Goal: Task Accomplishment & Management: Use online tool/utility

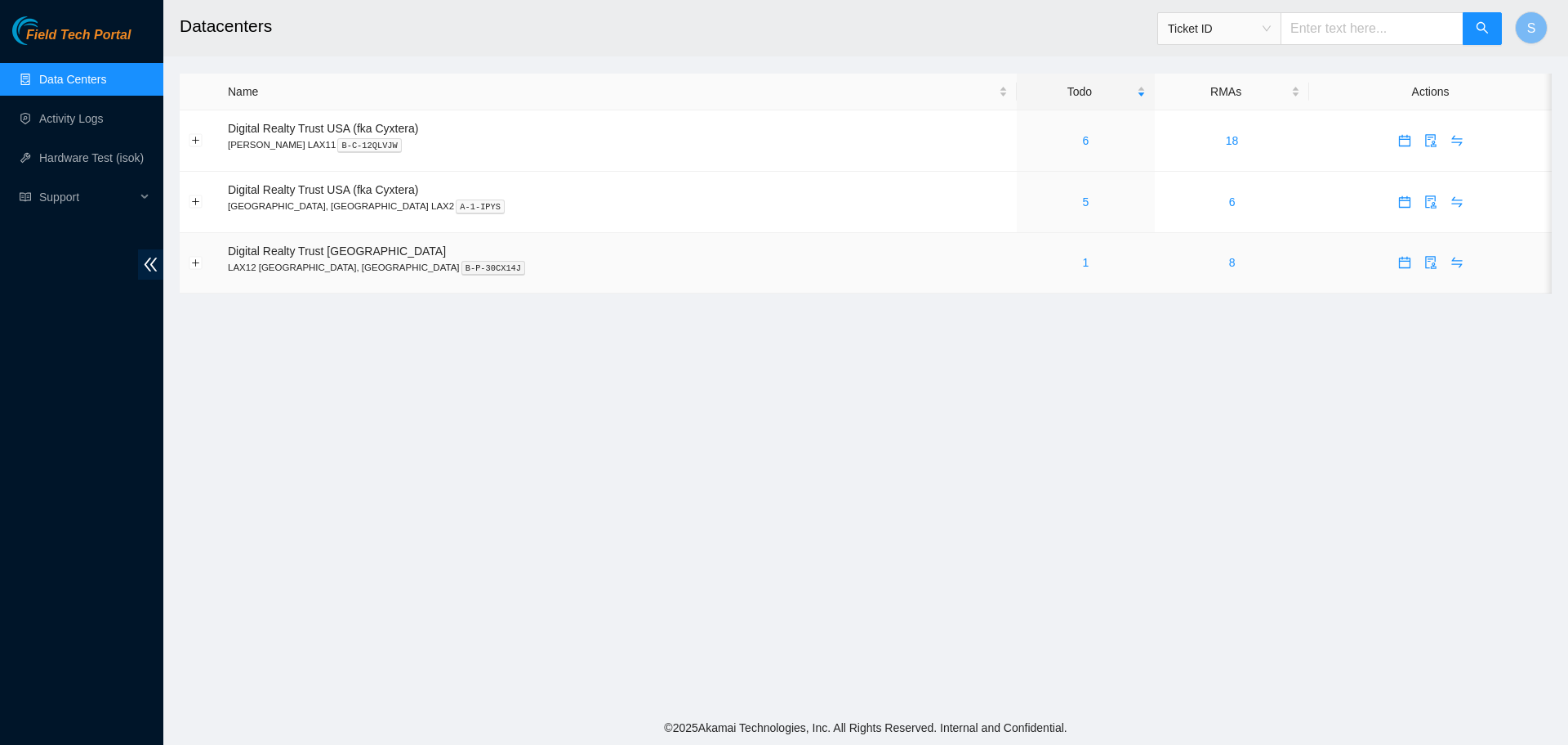
click at [872, 234] on td "Digital Realty Trust [GEOGRAPHIC_DATA] LAX12 [GEOGRAPHIC_DATA], [GEOGRAPHIC_DAT…" at bounding box center [618, 263] width 798 height 61
click at [1082, 267] on link "1" at bounding box center [1085, 262] width 7 height 13
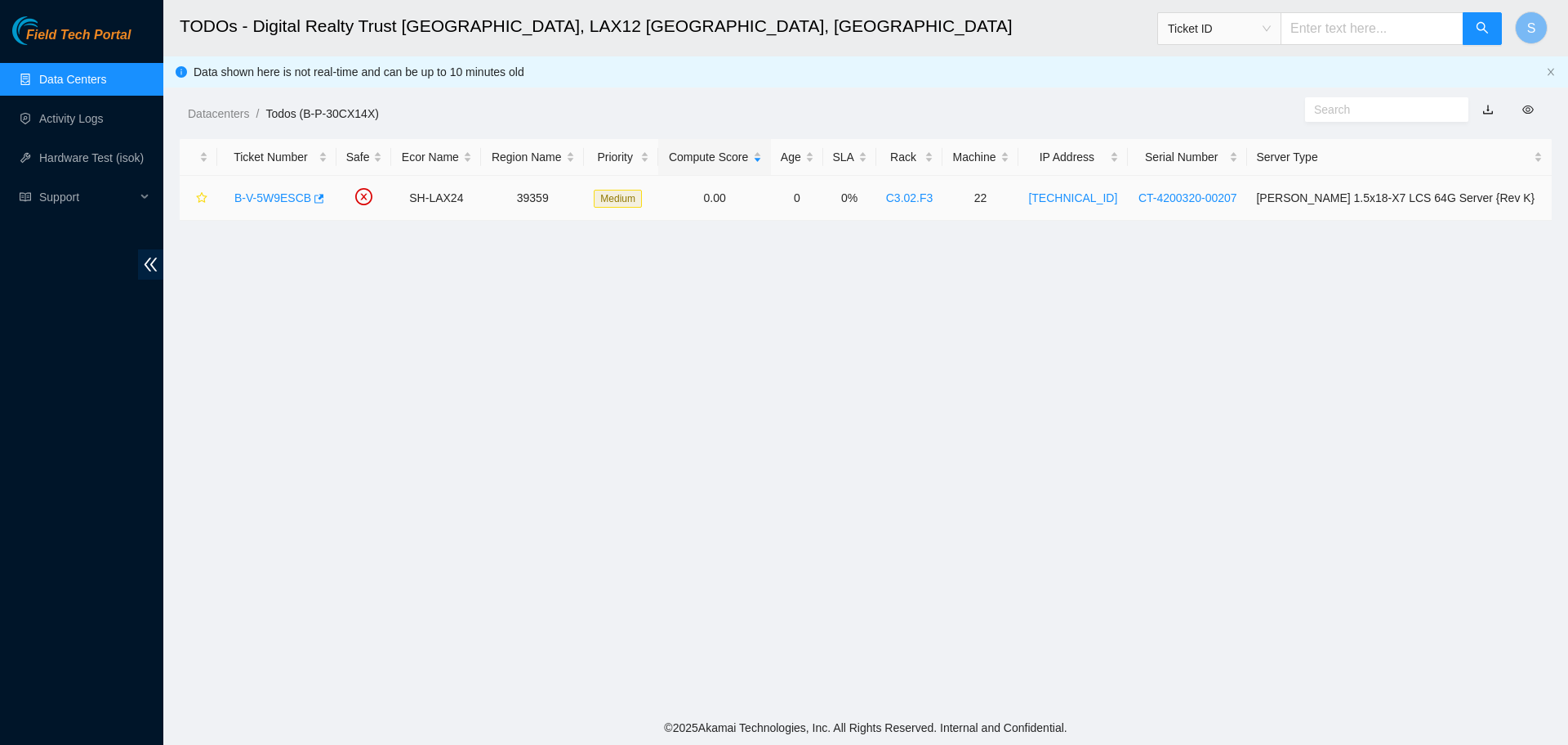
click at [266, 194] on link "B-V-5W9ESCB" at bounding box center [273, 198] width 77 height 13
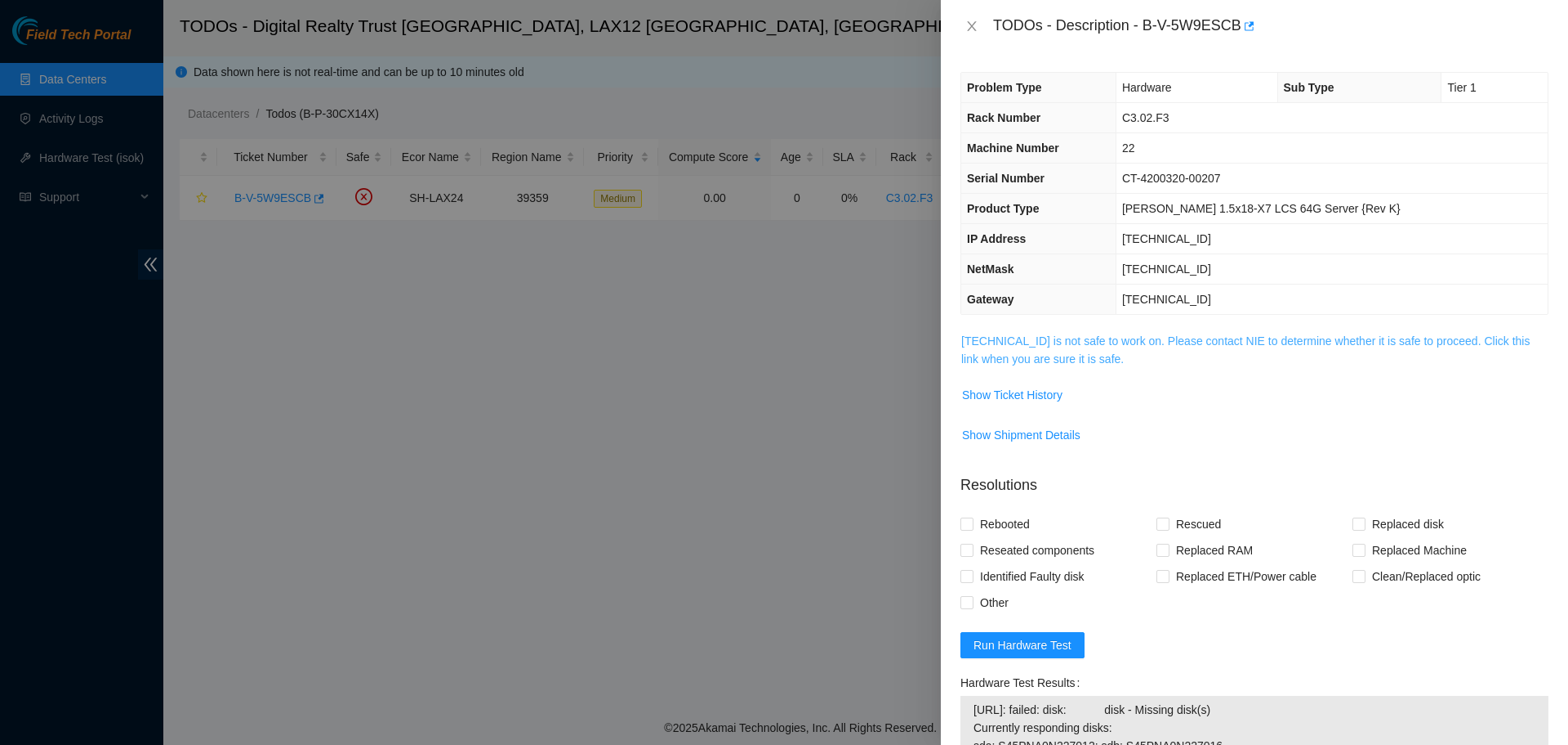
click at [1133, 335] on link "184.28.73.25 is not safe to work on. Please contact NIE to determine whether it…" at bounding box center [1246, 349] width 569 height 31
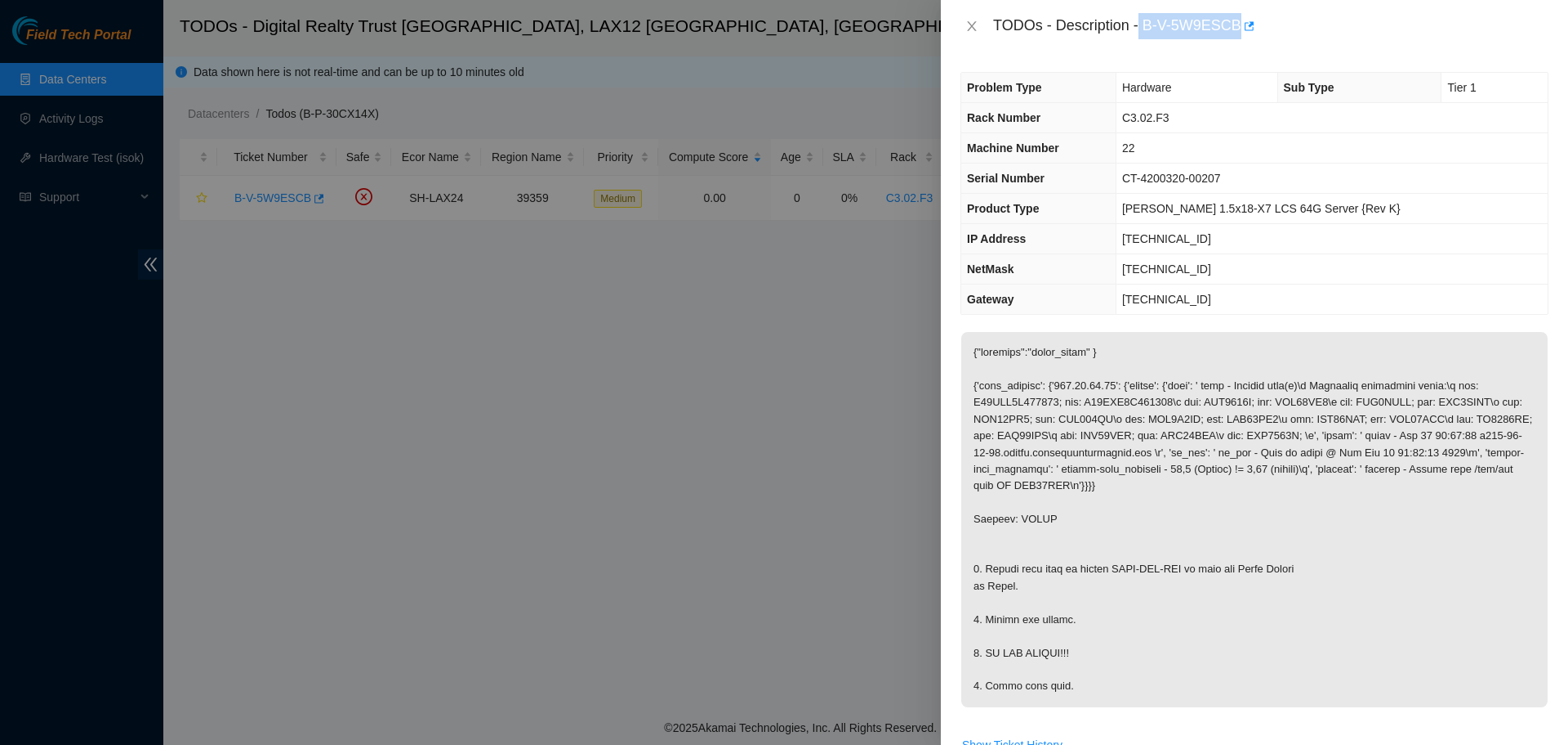
drag, startPoint x: 1142, startPoint y: 28, endPoint x: 1237, endPoint y: 37, distance: 95.4
click at [1237, 37] on div "TODOs - Description - B-V-5W9ESCB" at bounding box center [1270, 26] width 556 height 26
copy div "B-V-5W9ESCB"
click at [964, 34] on div "TODOs - Description - B-V-5W9ESCB" at bounding box center [1255, 26] width 588 height 26
click at [968, 33] on button "Close" at bounding box center [972, 26] width 23 height 16
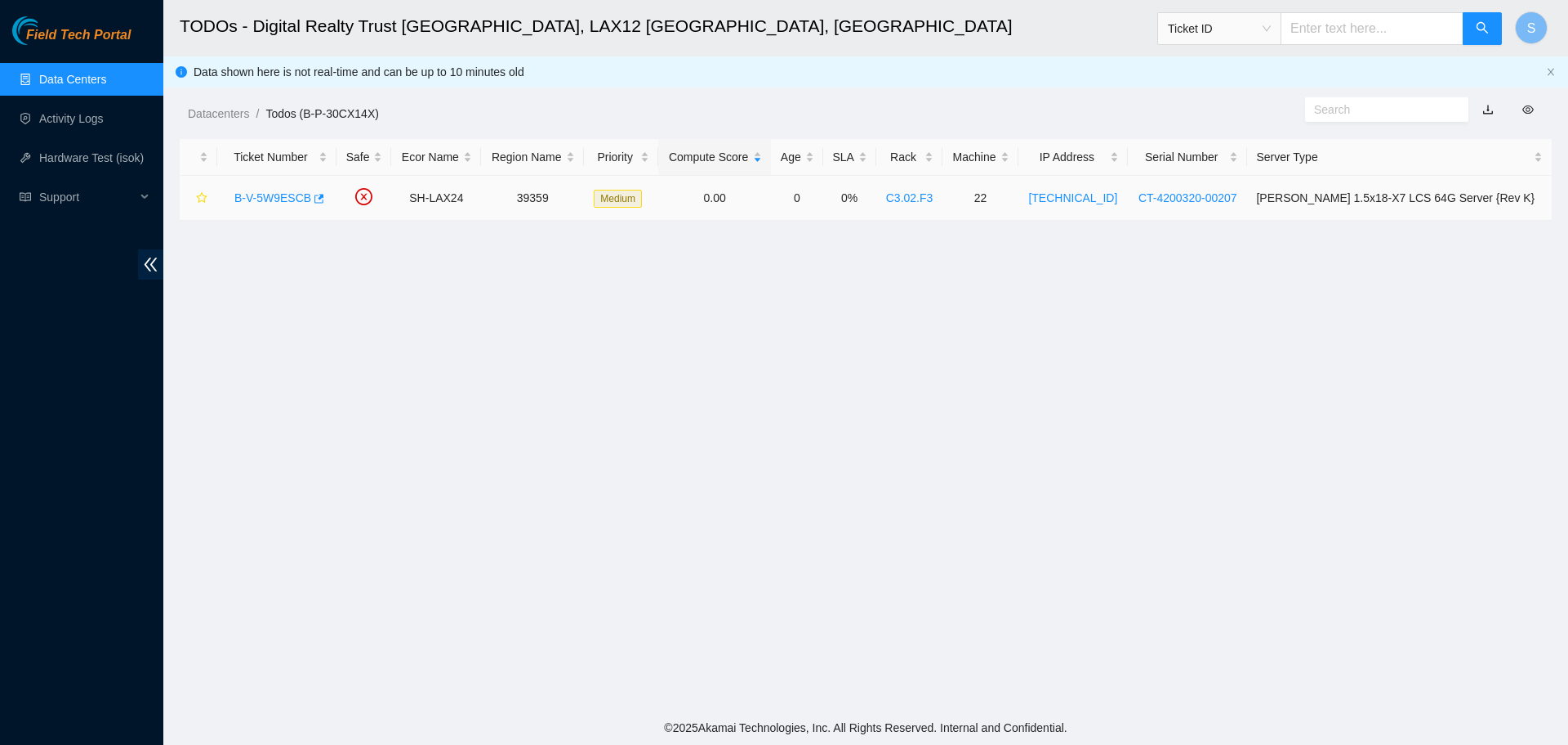
click at [275, 202] on link "B-V-5W9ESCB" at bounding box center [273, 198] width 77 height 13
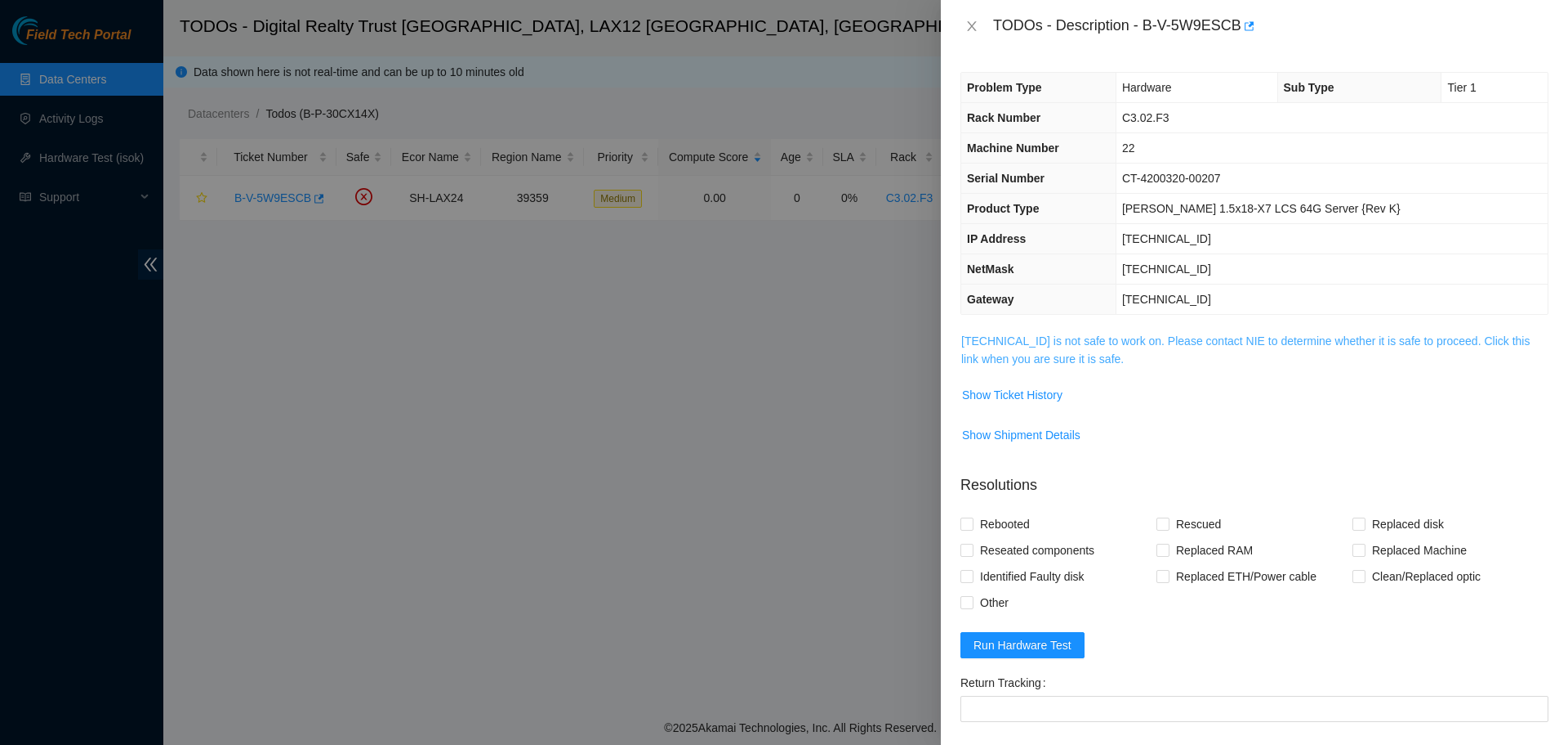
click at [1142, 341] on link "184.28.73.25 is not safe to work on. Please contact NIE to determine whether it…" at bounding box center [1246, 349] width 569 height 31
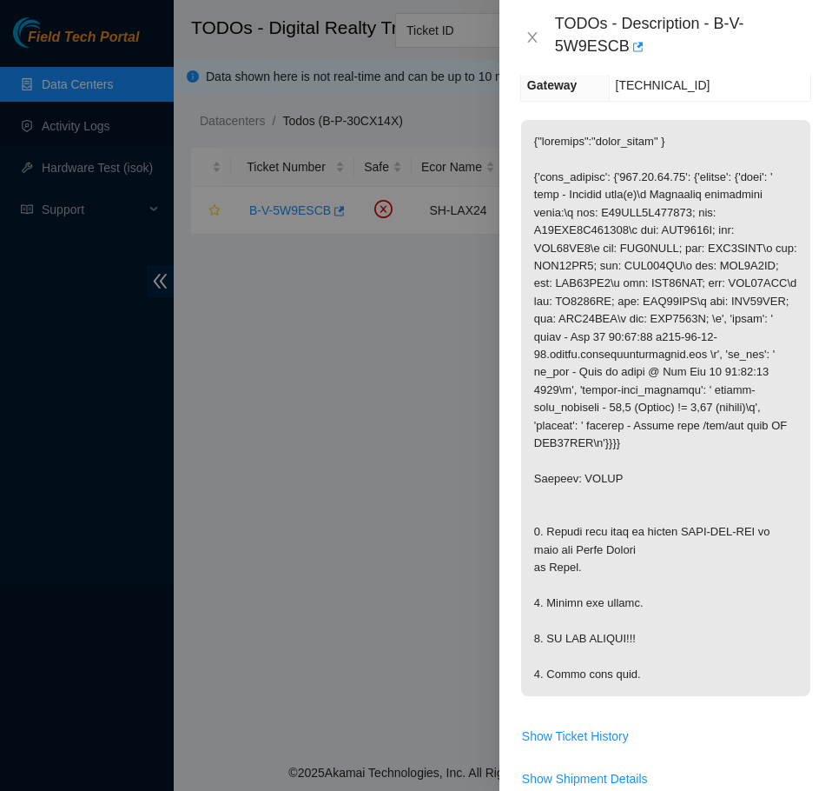
scroll to position [405, 0]
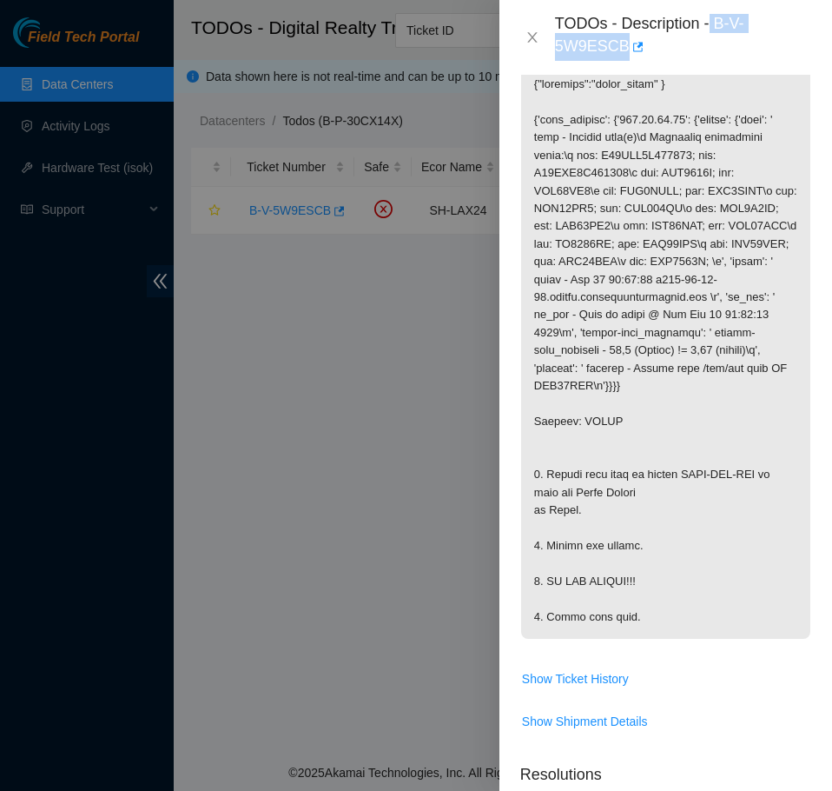
drag, startPoint x: 713, startPoint y: 24, endPoint x: 721, endPoint y: 43, distance: 19.9
click at [721, 43] on div "TODOs - Description - B-V-5W9ESCB" at bounding box center [683, 37] width 256 height 47
copy div "B-V-5W9ESCB"
click at [532, 40] on icon "close" at bounding box center [533, 37] width 14 height 14
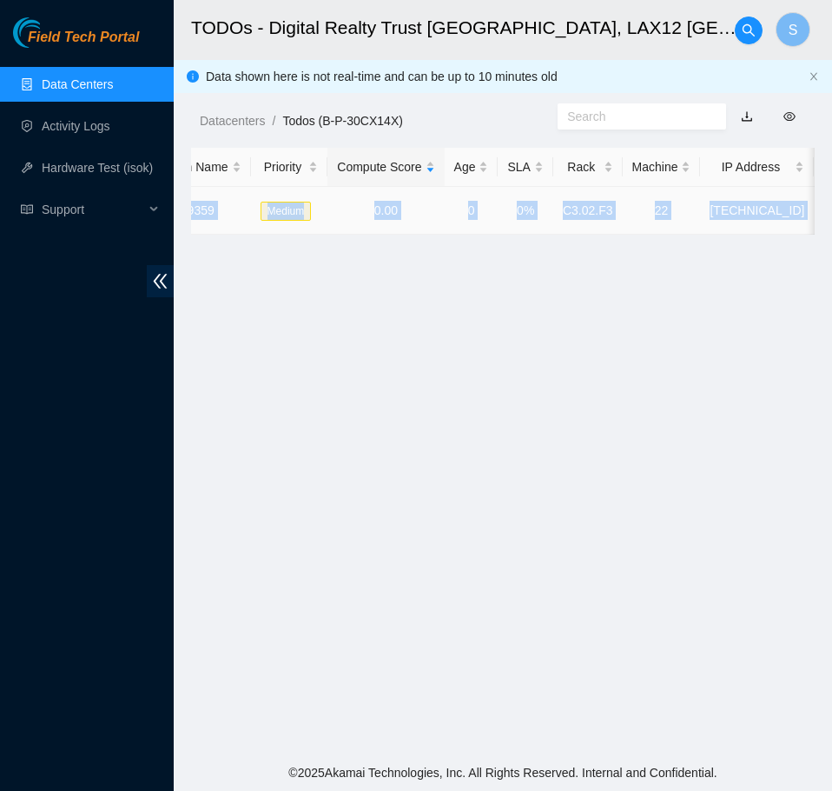
scroll to position [0, 673]
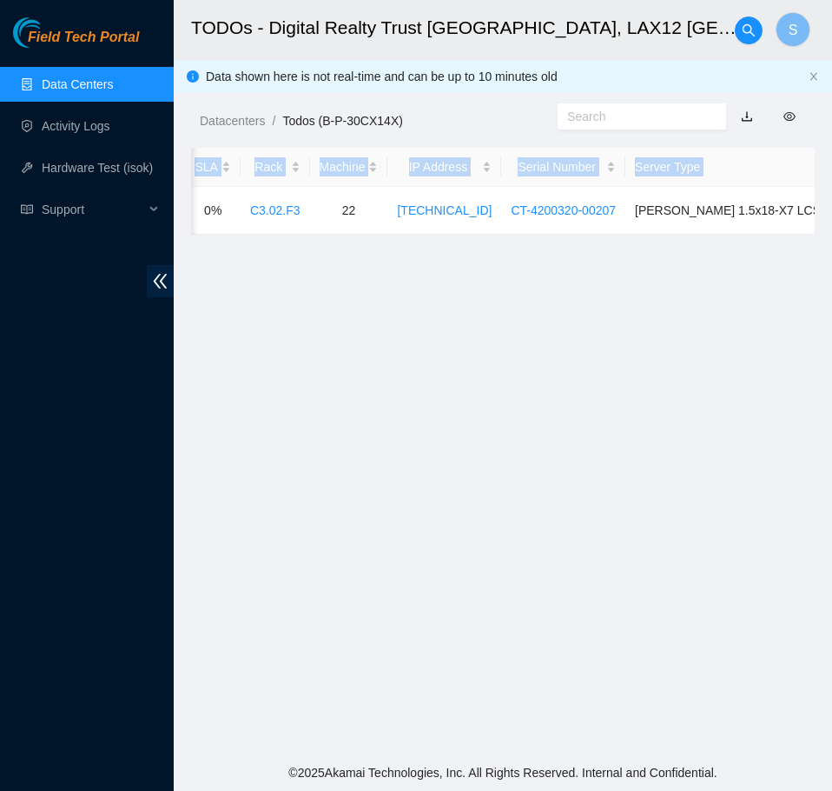
drag, startPoint x: 415, startPoint y: 215, endPoint x: 838, endPoint y: 217, distance: 423.1
click at [832, 217] on html "Field Tech Portal Data Centers Activity Logs Hardware Test (isok) Support TODOs…" at bounding box center [416, 395] width 832 height 791
copy table "Ticket Number Safe Ecor Name Region Name Priority Compute Score Age SLA Rack Ma…"
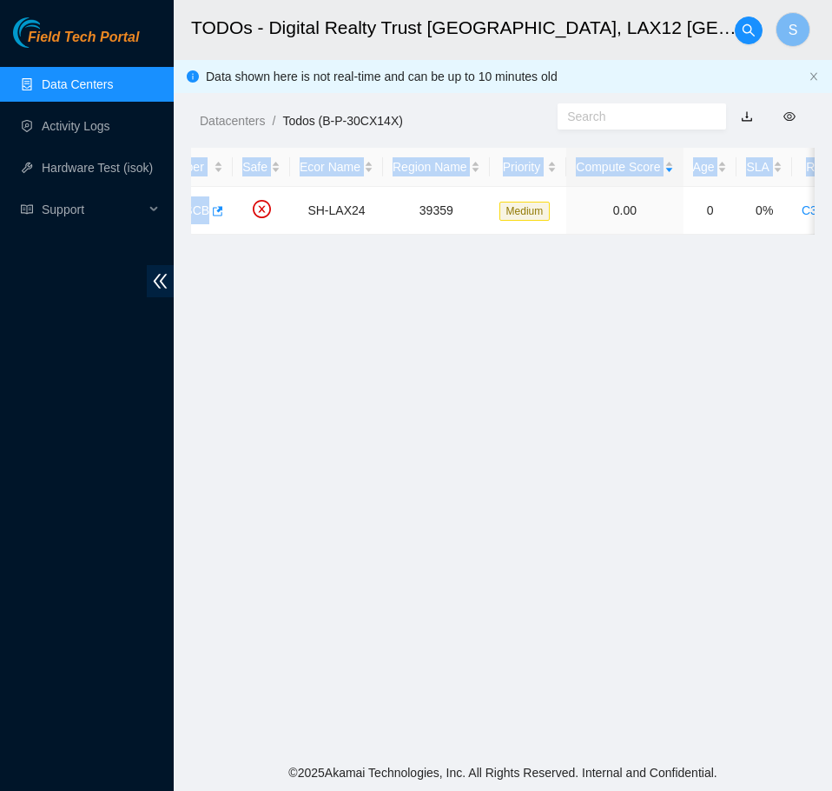
scroll to position [0, 0]
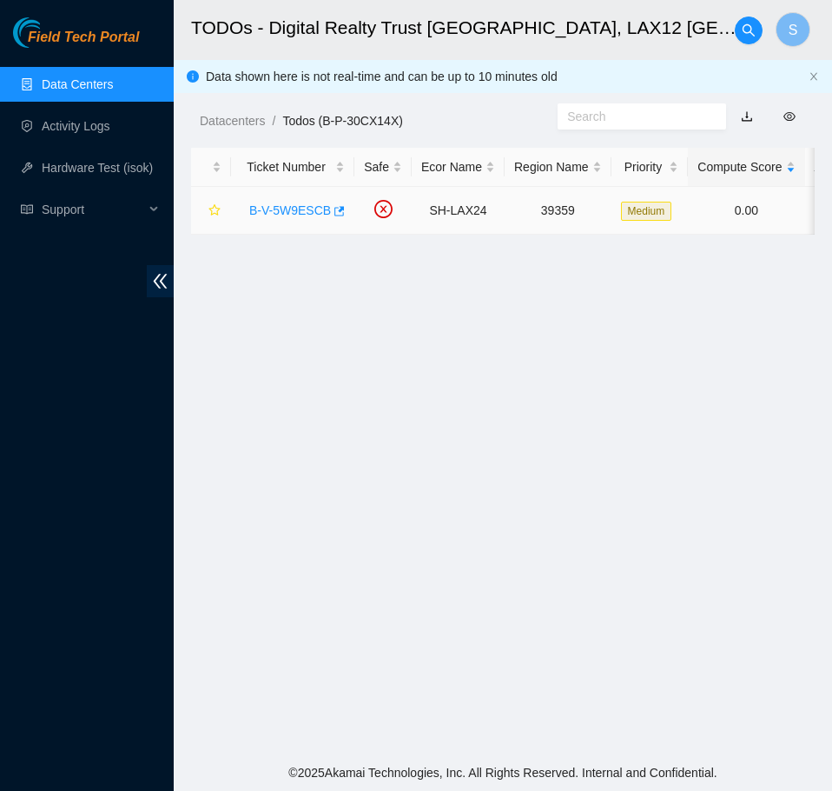
drag, startPoint x: 234, startPoint y: 213, endPoint x: 270, endPoint y: 212, distance: 36.5
click at [241, 213] on td "B-V-5W9ESCB" at bounding box center [292, 211] width 123 height 48
click at [270, 212] on link "B-V-5W9ESCB" at bounding box center [290, 210] width 82 height 14
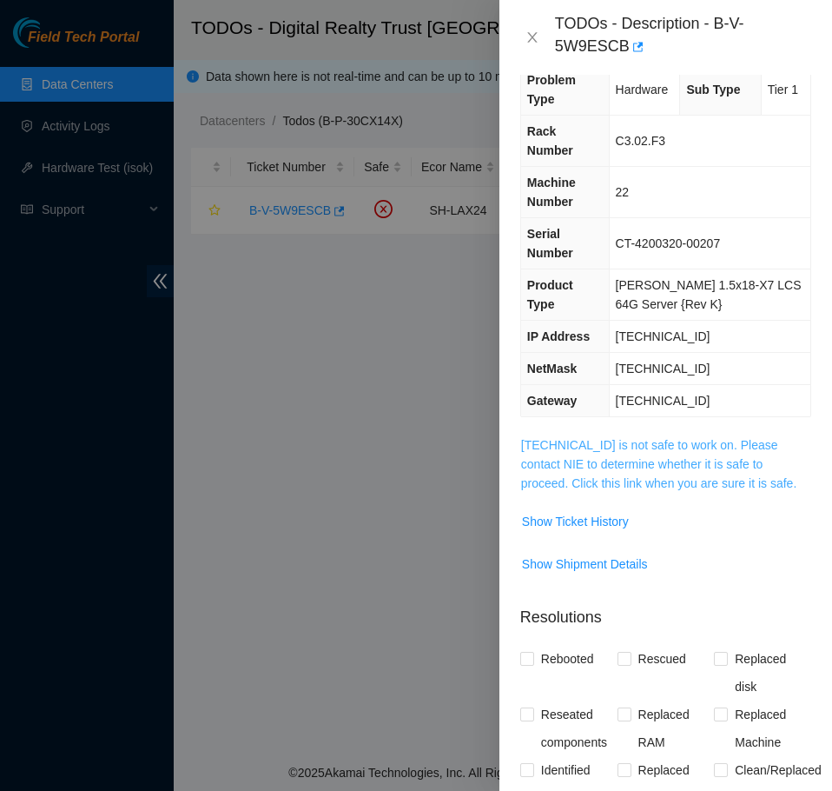
scroll to position [31, 0]
click at [686, 436] on span "184.28.73.25 is not safe to work on. Please contact NIE to determine whether it…" at bounding box center [665, 464] width 289 height 57
click at [685, 439] on link "184.28.73.25 is not safe to work on. Please contact NIE to determine whether it…" at bounding box center [658, 465] width 275 height 52
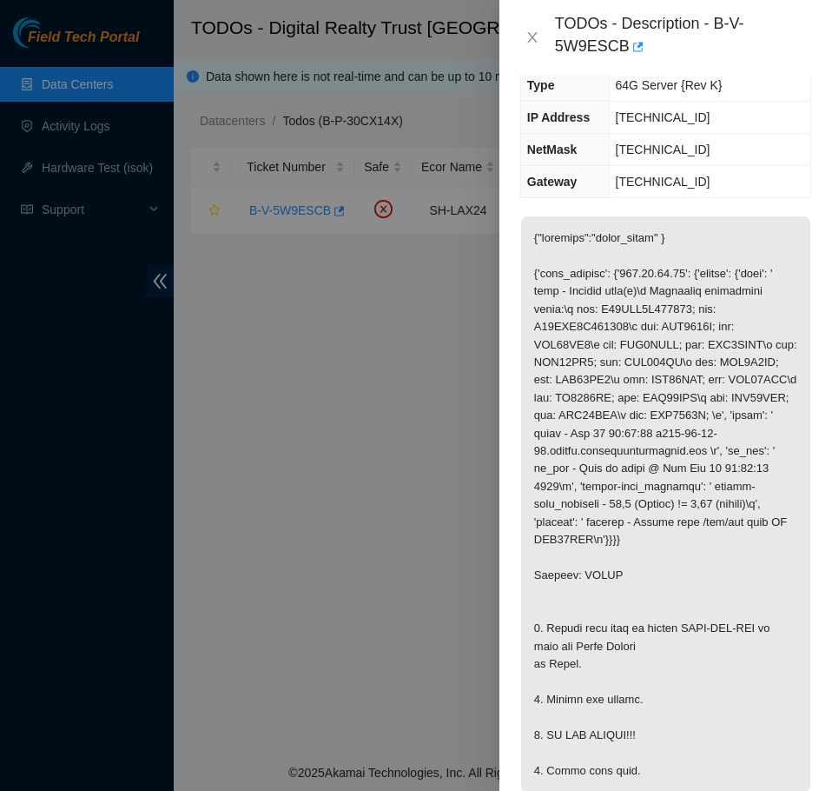
scroll to position [292, 0]
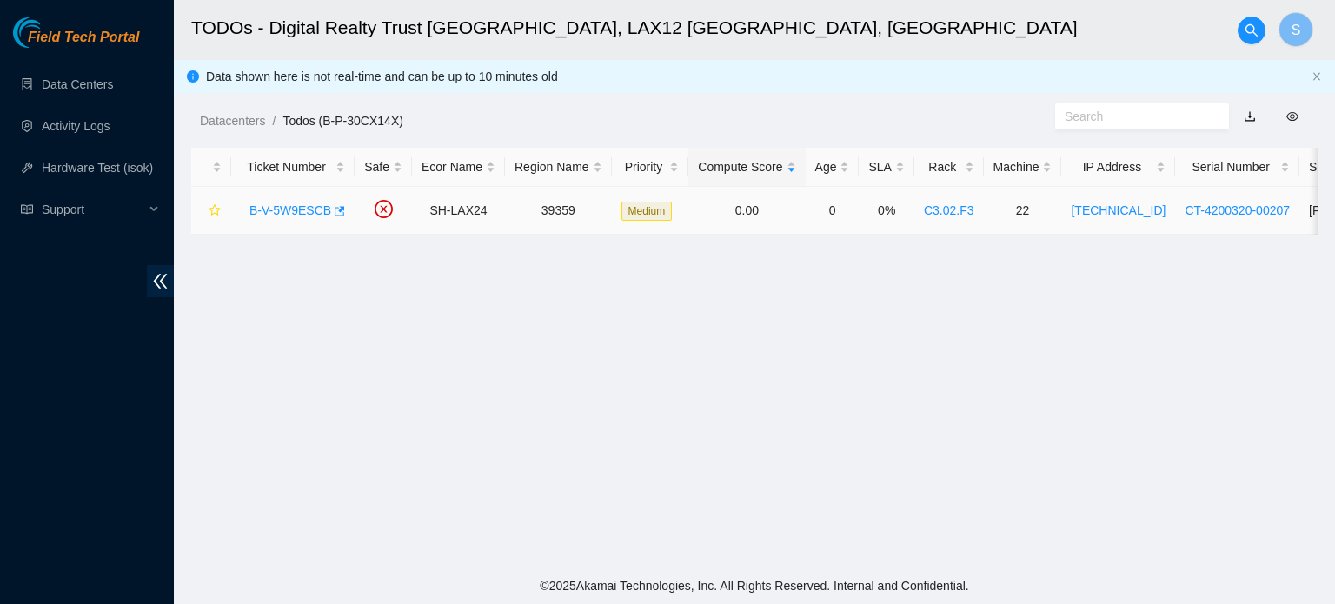
click at [295, 210] on link "B-V-5W9ESCB" at bounding box center [290, 210] width 82 height 14
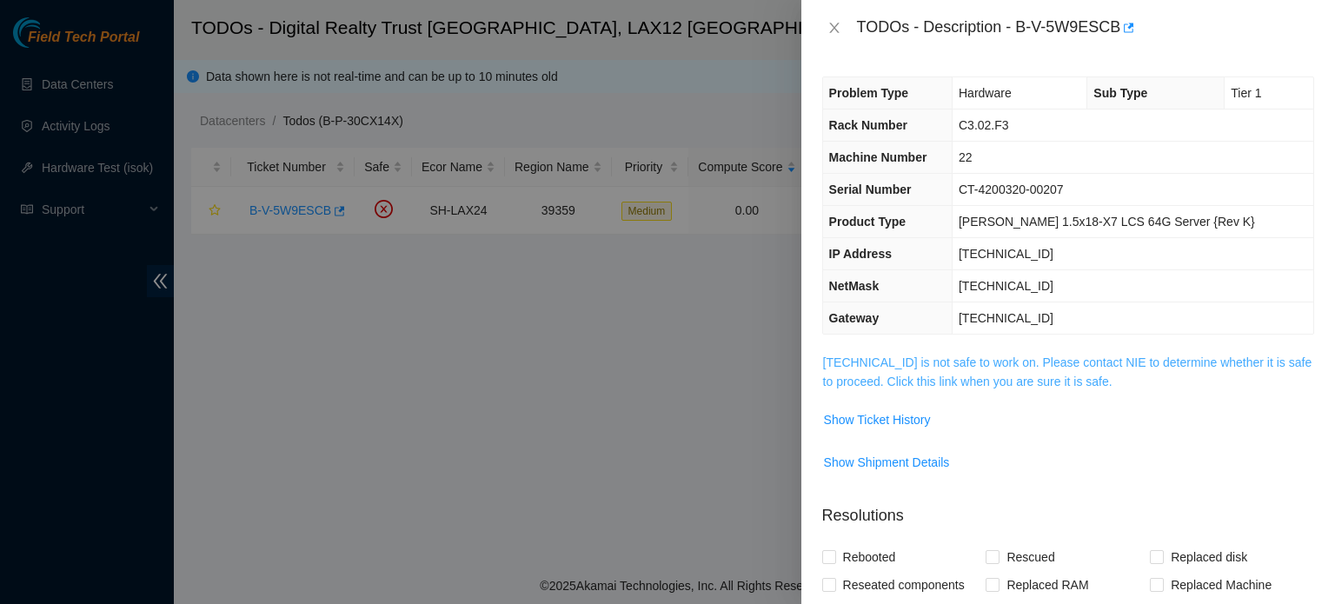
click at [831, 365] on link "184.28.73.25 is not safe to work on. Please contact NIE to determine whether it…" at bounding box center [1067, 371] width 489 height 33
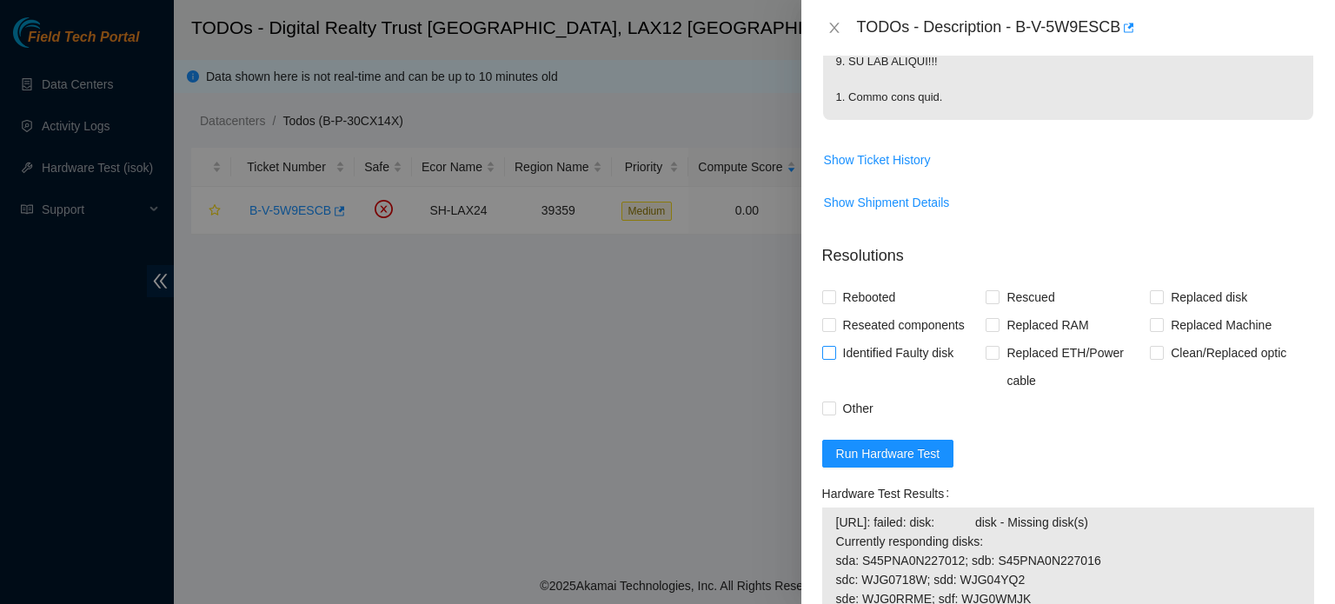
scroll to position [695, 0]
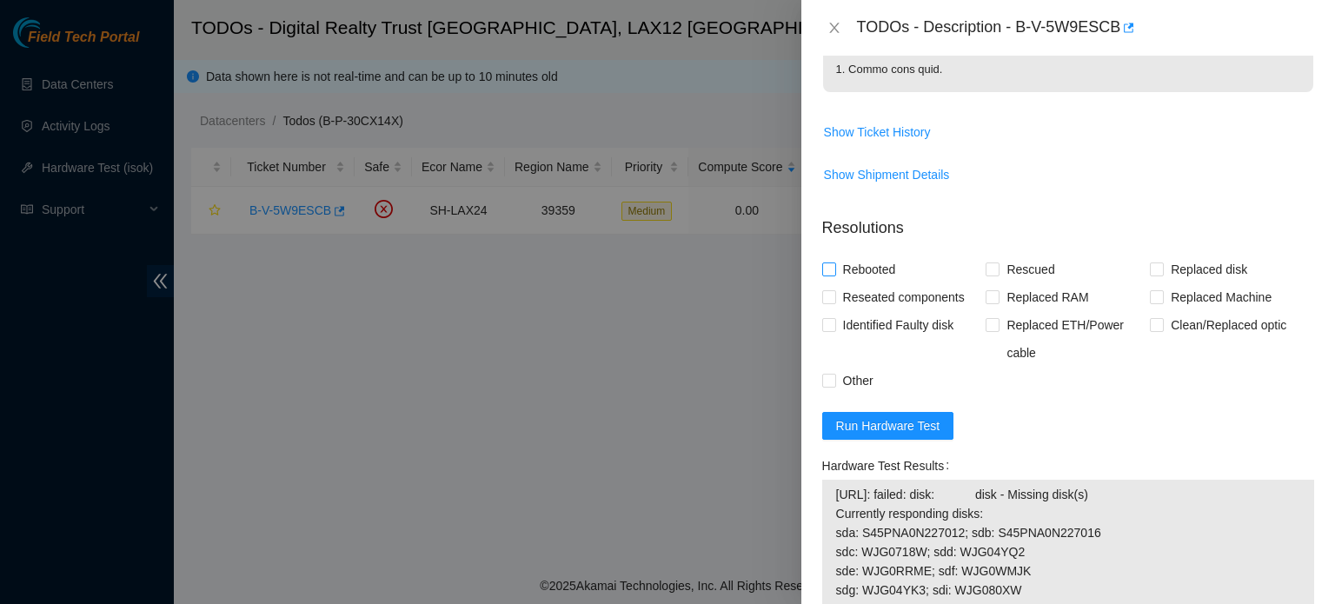
click at [831, 283] on span "Rebooted" at bounding box center [869, 269] width 67 height 28
click at [831, 275] on input "Rebooted" at bounding box center [828, 268] width 12 height 12
checkbox input "true"
click at [831, 311] on span "Reseated components" at bounding box center [904, 297] width 136 height 28
click at [831, 302] on input "Reseated components" at bounding box center [828, 296] width 12 height 12
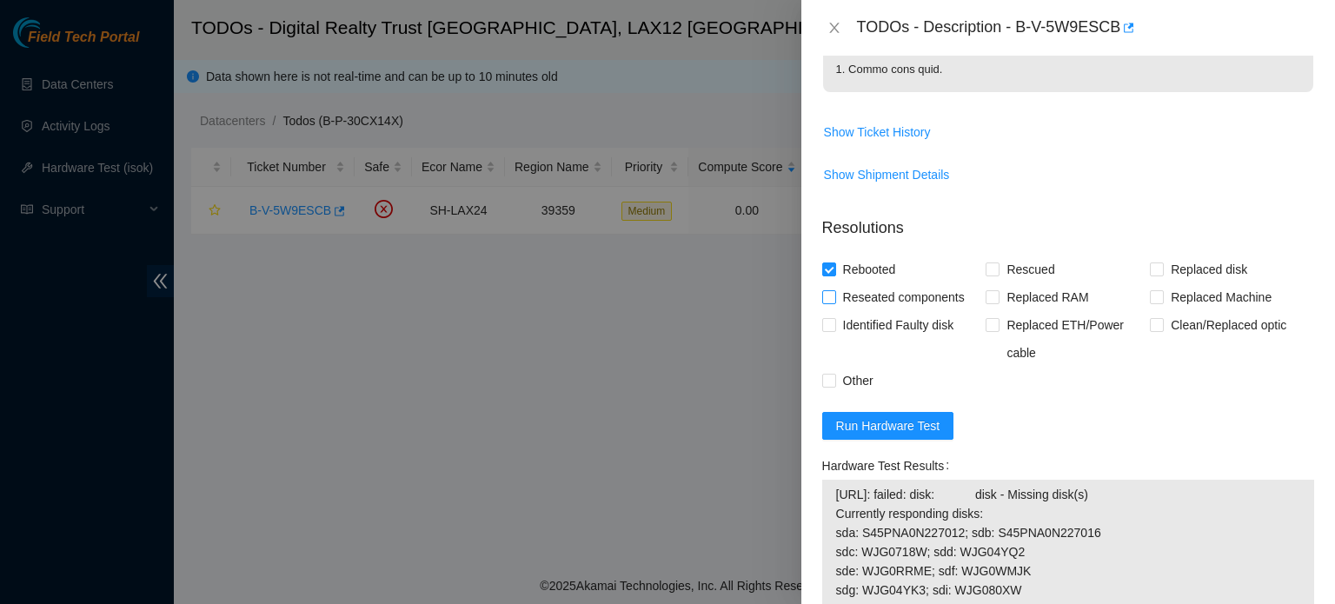
checkbox input "true"
click at [831, 435] on span "Run Hardware Test" at bounding box center [888, 425] width 104 height 19
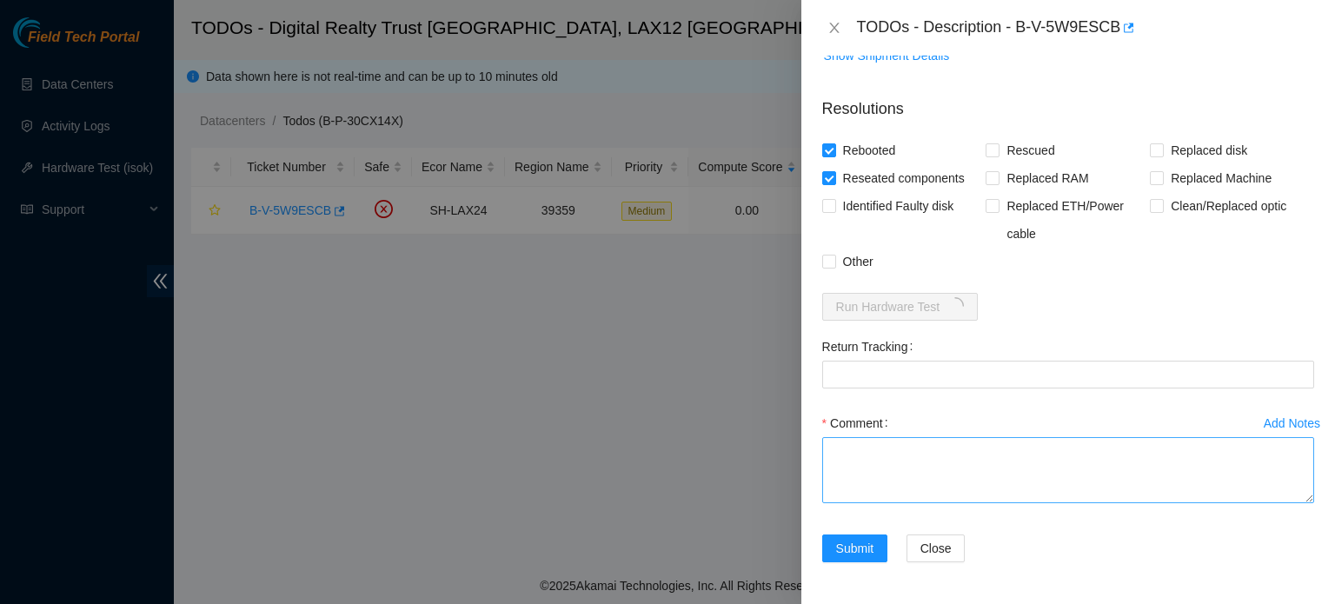
scroll to position [847, 0]
click at [831, 485] on textarea "Comment" at bounding box center [1068, 470] width 492 height 66
paste textarea "B-V-5W9ESCB SH-LAX24 39359 Medium 0.00 0 0% C3.02.F3 22 184.28.73.25 CT-4200320…"
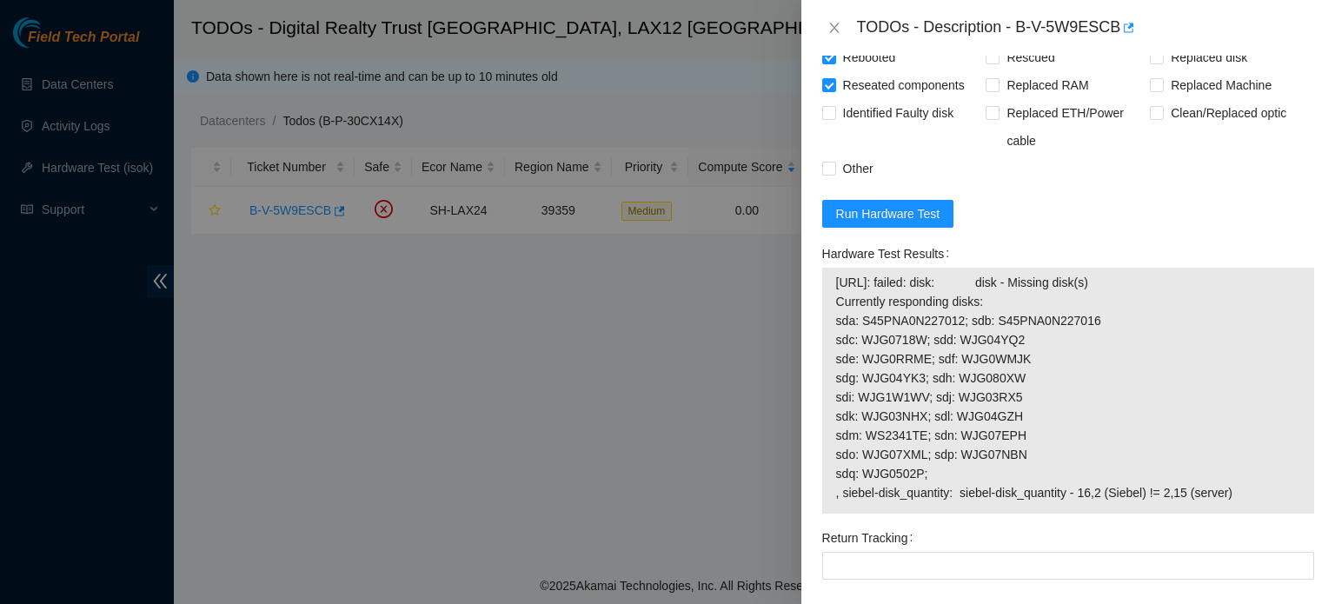
scroll to position [957, 0]
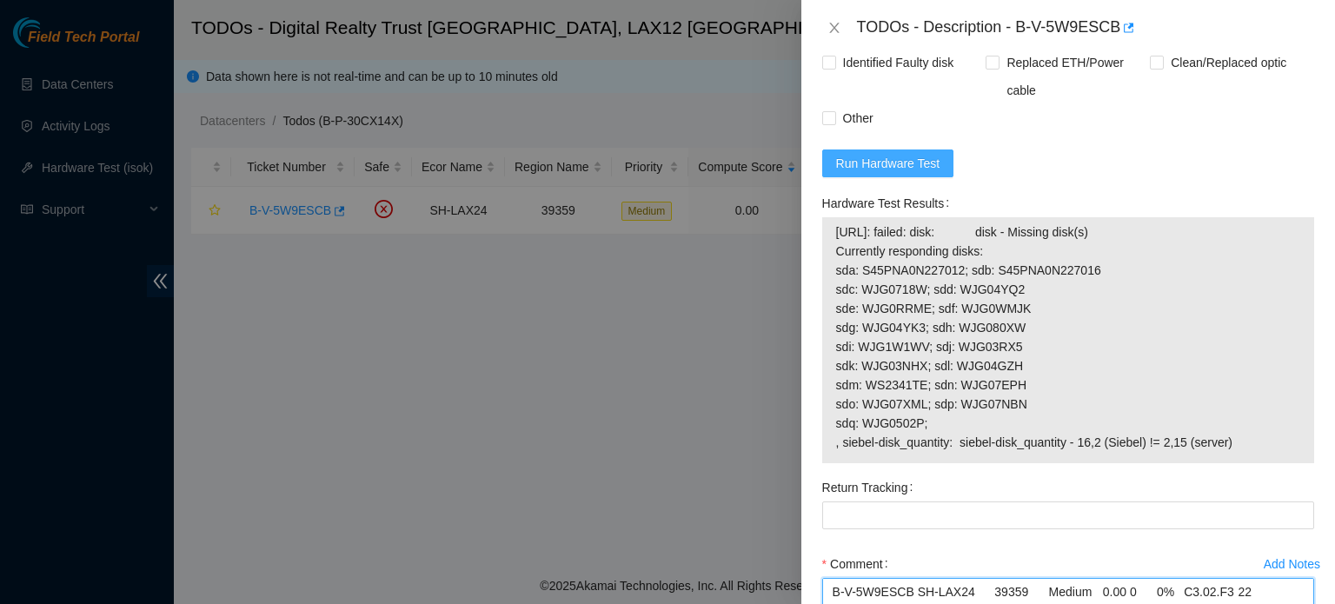
type textarea "B-V-5W9ESCB SH-LAX24 39359 Medium 0.00 0 0% C3.02.F3 22 184.28.73.25 CT-4200320…"
click at [831, 173] on span "Run Hardware Test" at bounding box center [888, 163] width 104 height 19
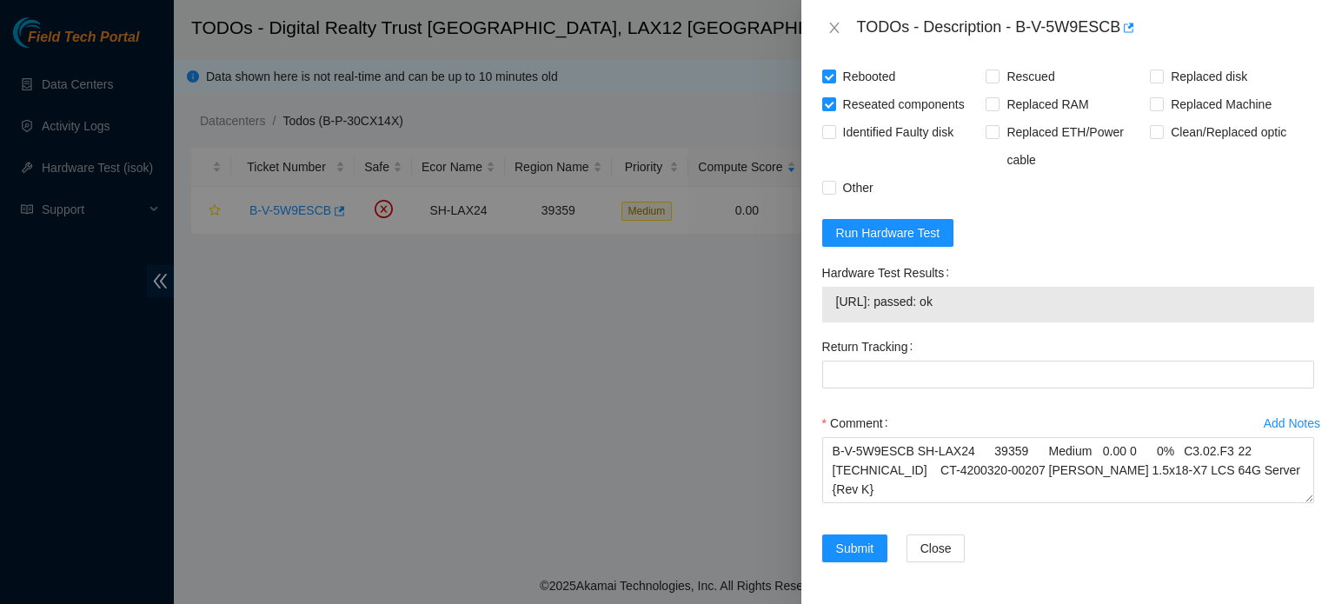
scroll to position [921, 0]
click at [831, 547] on span "Submit" at bounding box center [855, 548] width 38 height 19
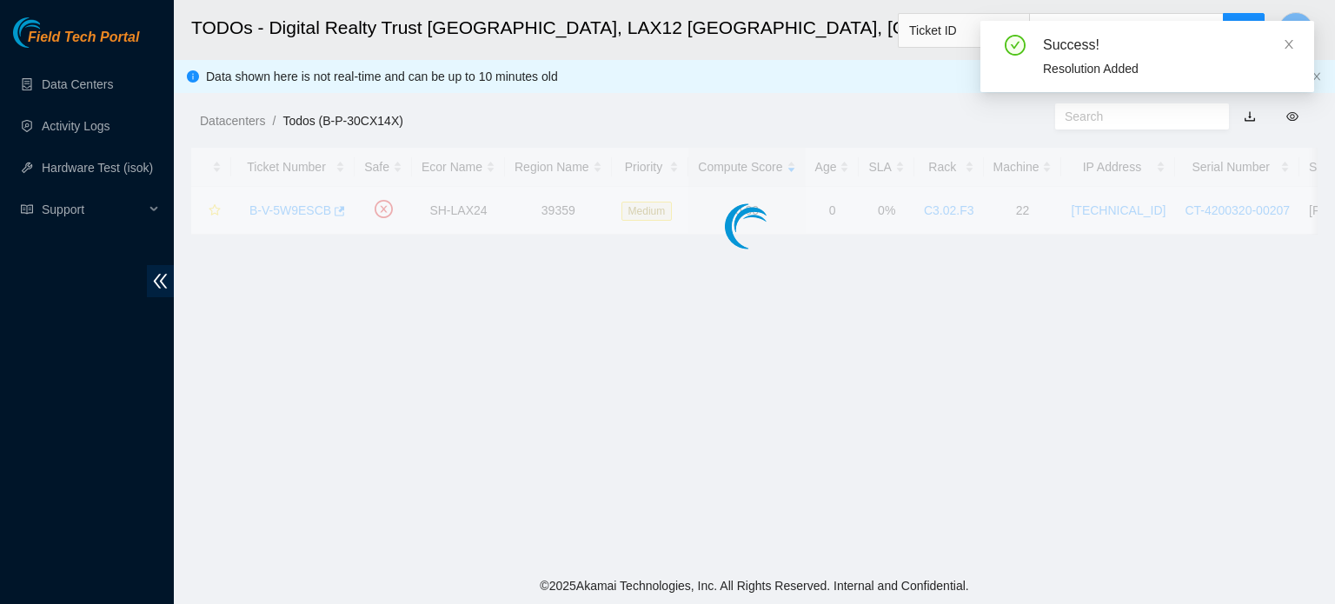
scroll to position [477, 0]
